Goal: Browse casually

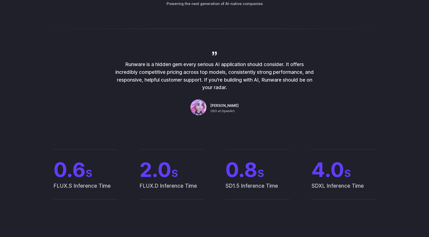
scroll to position [347, 0]
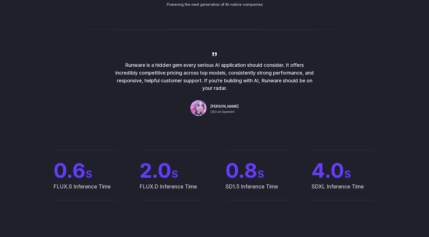
click at [272, 75] on p "Runware is a hidden gem every serious AI application should consider. It offers…" at bounding box center [214, 76] width 201 height 31
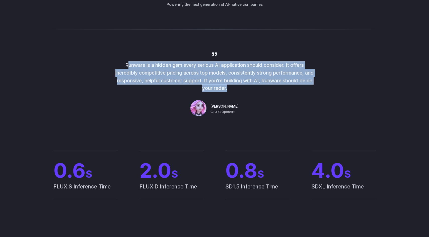
click at [272, 75] on p "Runware is a hidden gem every serious AI application should consider. It offers…" at bounding box center [214, 76] width 201 height 31
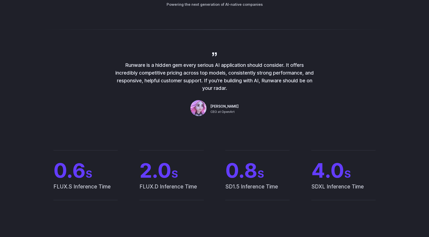
click at [347, 85] on div "Runware is a hidden gem every serious AI application should consider. It offers…" at bounding box center [214, 84] width 361 height 67
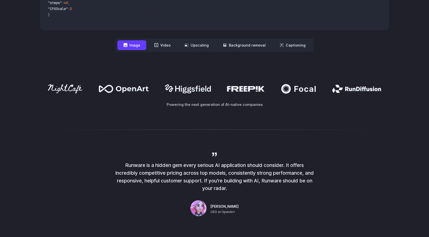
scroll to position [246, 0]
